Goal: Task Accomplishment & Management: Manage account settings

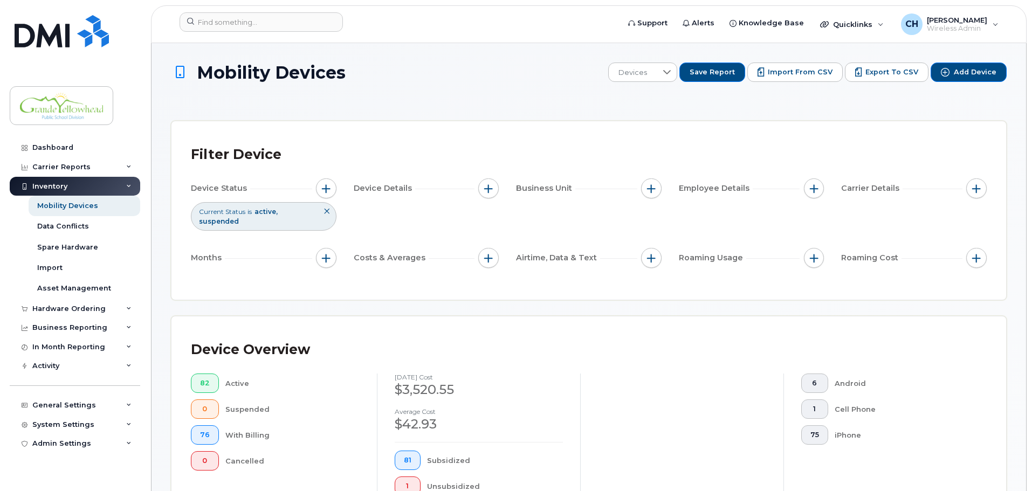
scroll to position [932, 0]
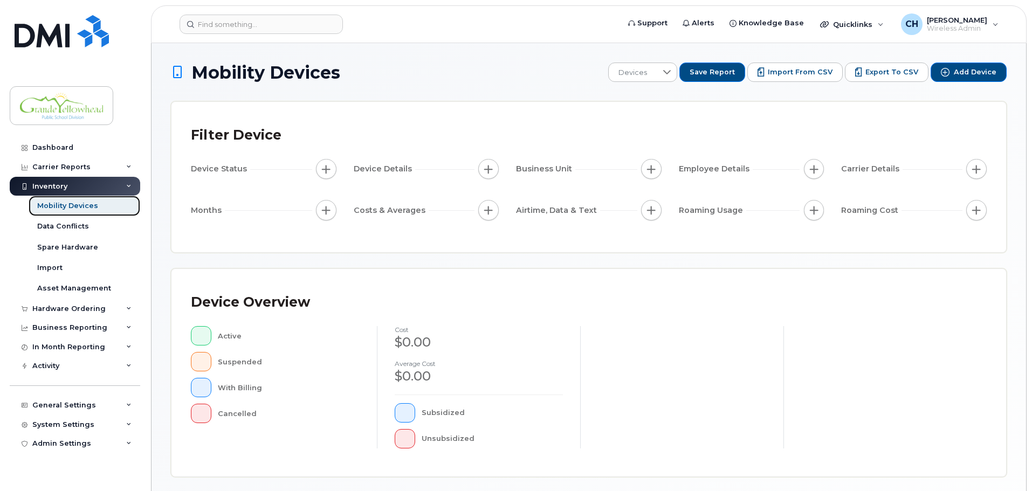
click at [79, 206] on div "Mobility Devices" at bounding box center [67, 206] width 61 height 10
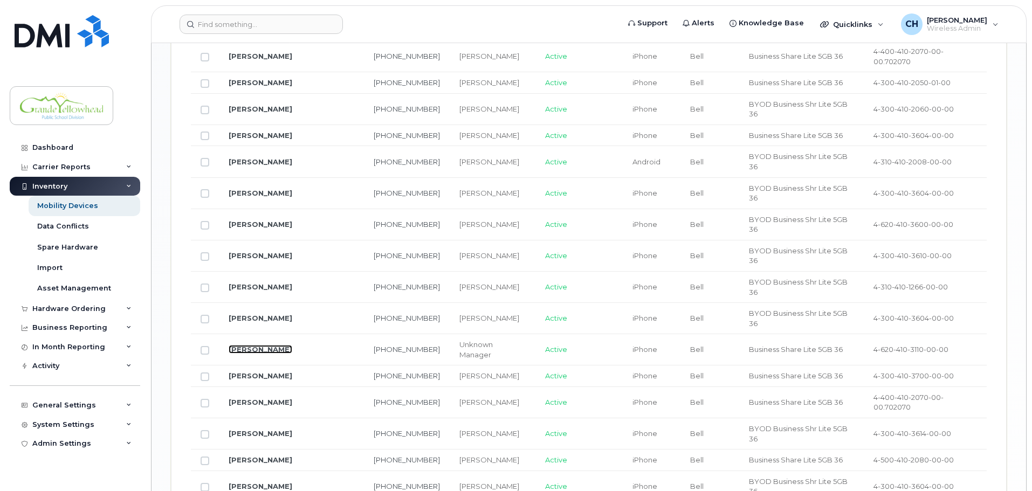
scroll to position [1294, 0]
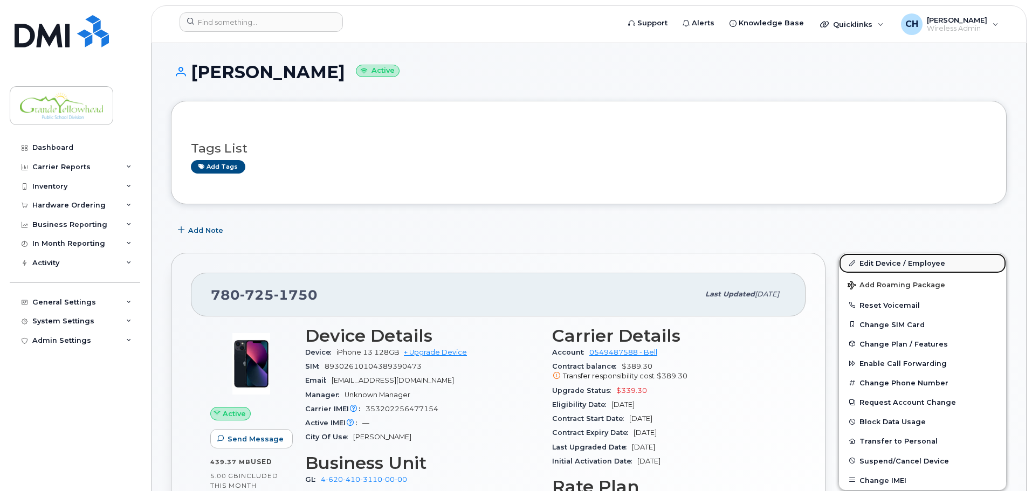
click at [872, 263] on link "Edit Device / Employee" at bounding box center [922, 262] width 167 height 19
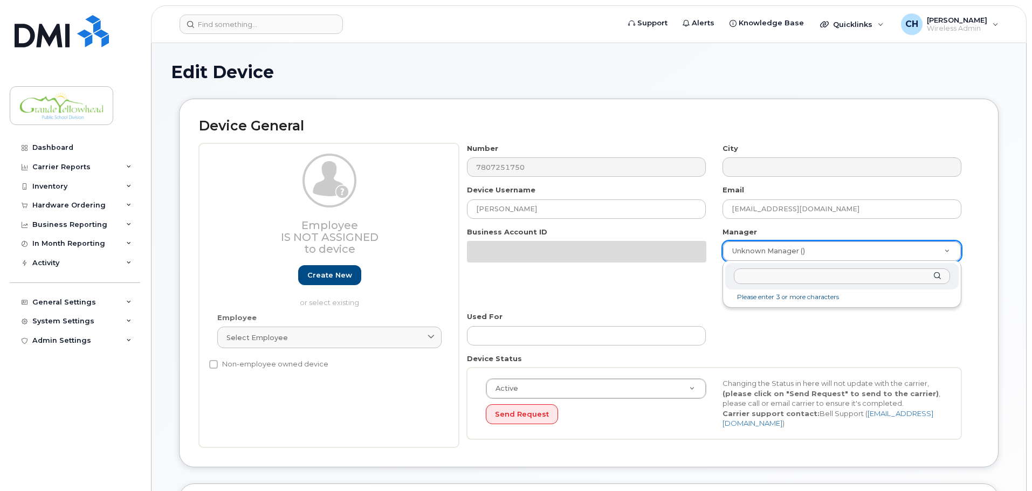
select select "23972581"
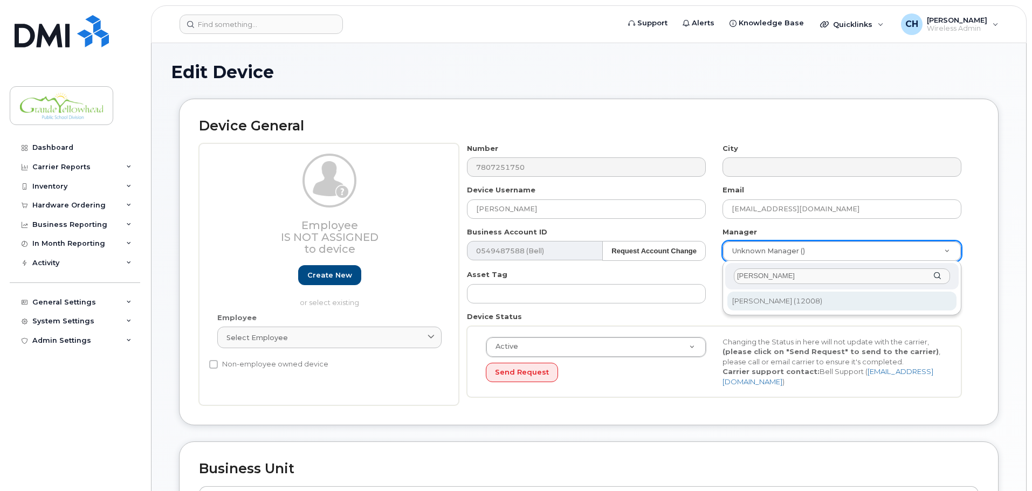
type input "kurt"
type input "3004968"
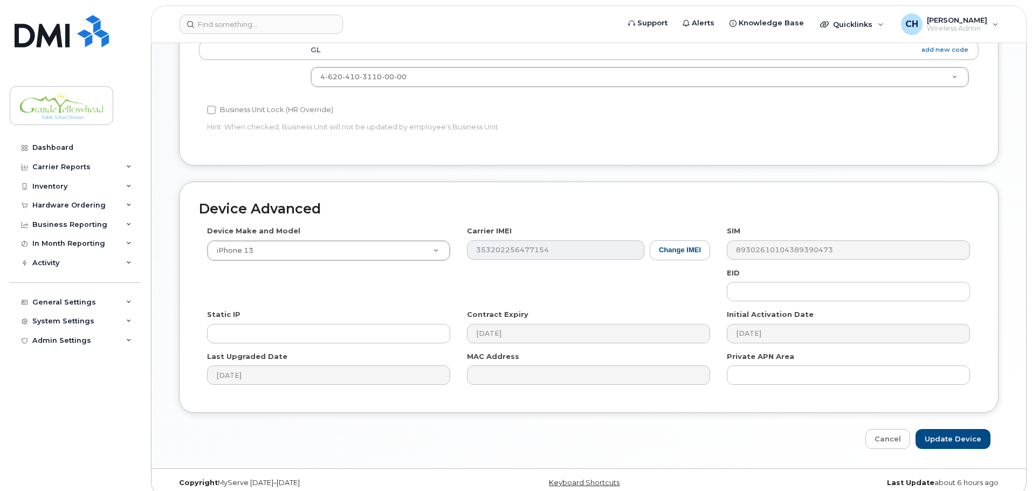
scroll to position [453, 0]
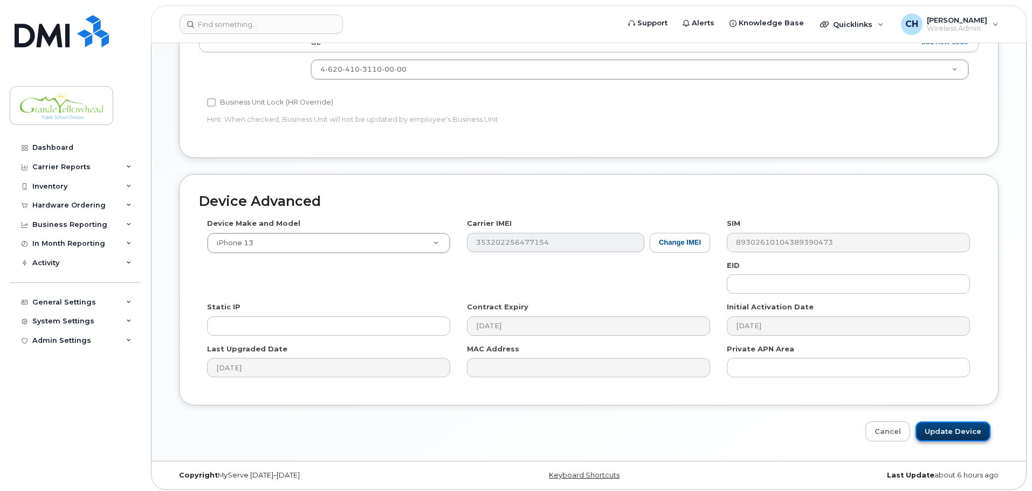
click at [931, 424] on input "Update Device" at bounding box center [952, 432] width 75 height 20
type input "Saving..."
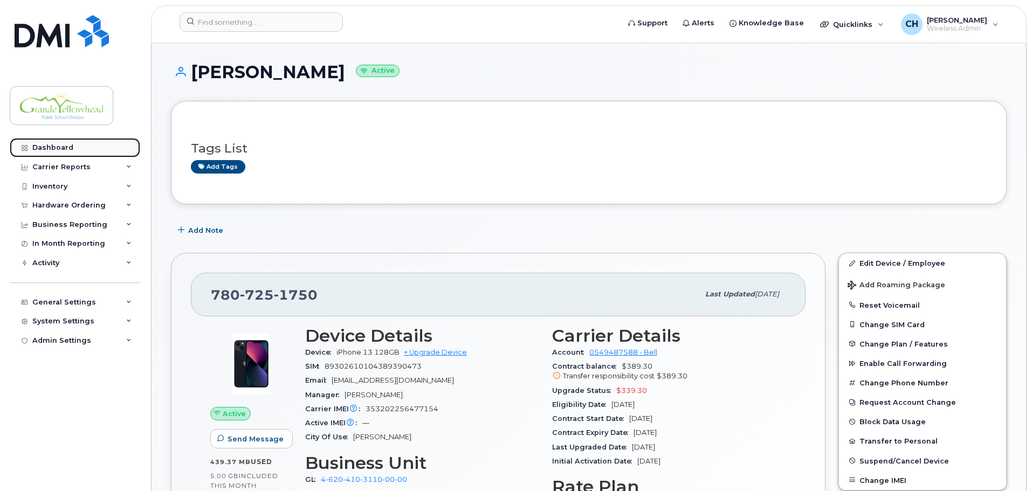
click at [72, 143] on link "Dashboard" at bounding box center [75, 147] width 130 height 19
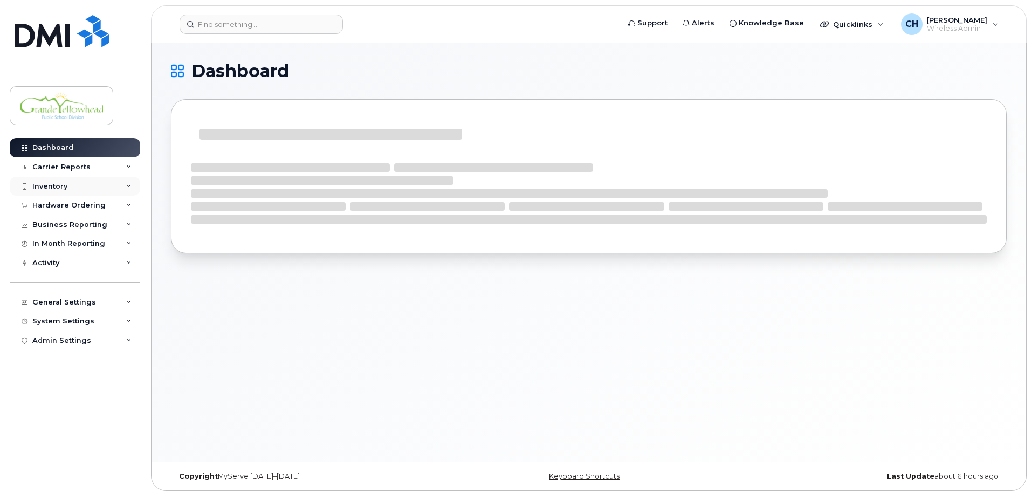
click at [67, 186] on div "Inventory" at bounding box center [75, 186] width 130 height 19
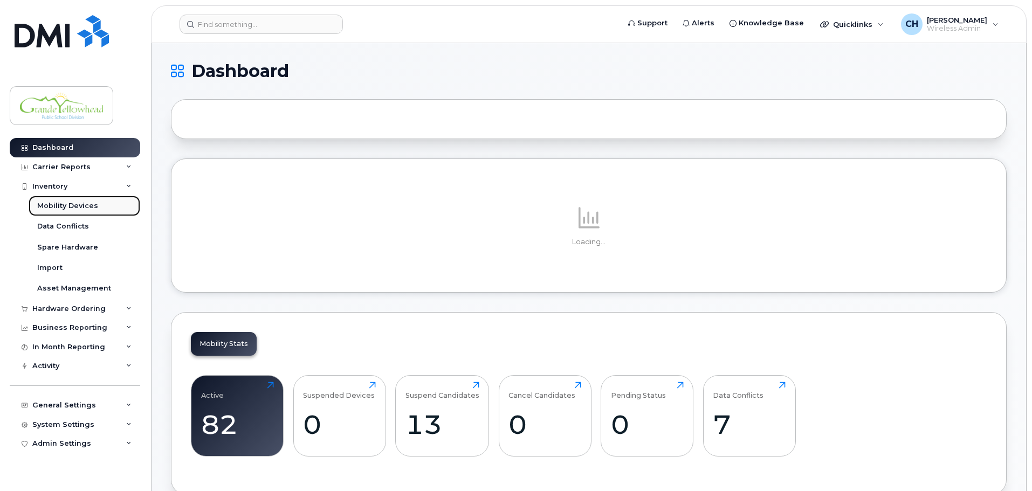
click at [66, 204] on div "Mobility Devices" at bounding box center [67, 206] width 61 height 10
